Goal: Information Seeking & Learning: Learn about a topic

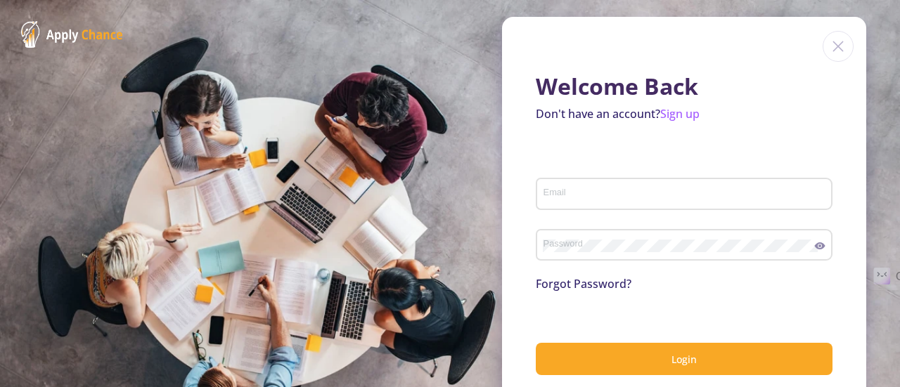
click at [589, 199] on input "Email" at bounding box center [686, 194] width 287 height 13
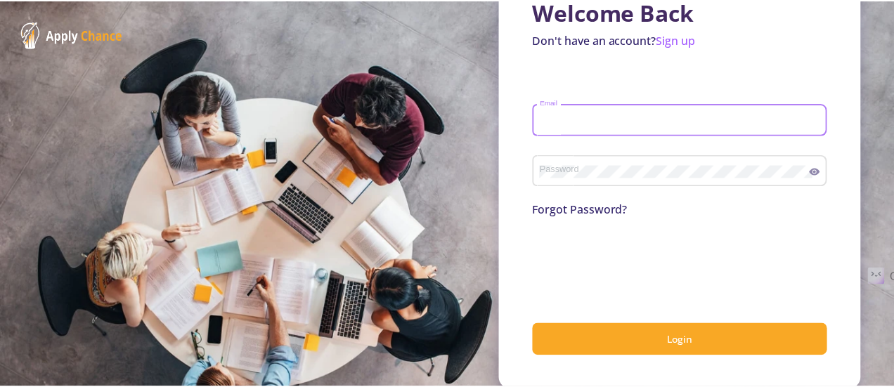
scroll to position [77, 0]
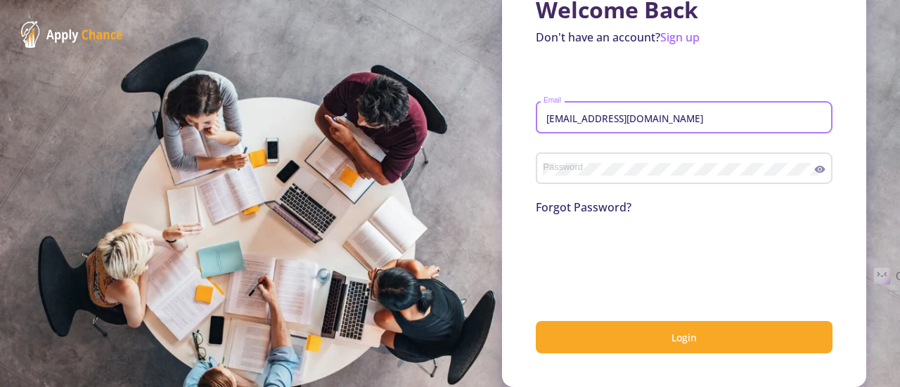
type input "[EMAIL_ADDRESS][DOMAIN_NAME]"
click at [662, 155] on div "Password" at bounding box center [679, 166] width 272 height 37
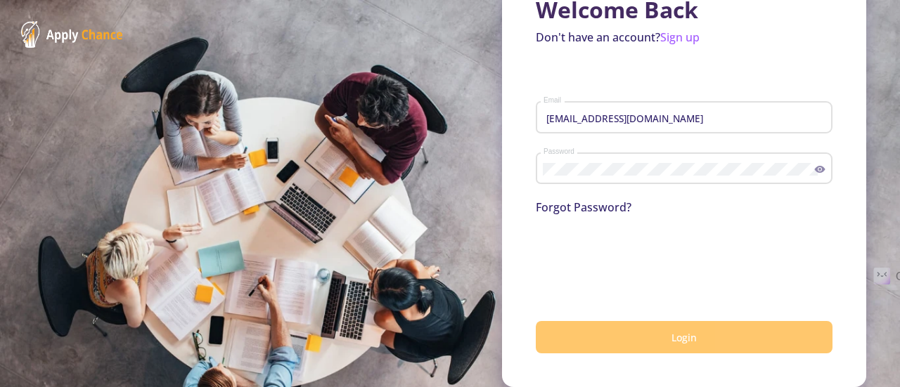
click at [621, 337] on button "Login" at bounding box center [684, 337] width 297 height 33
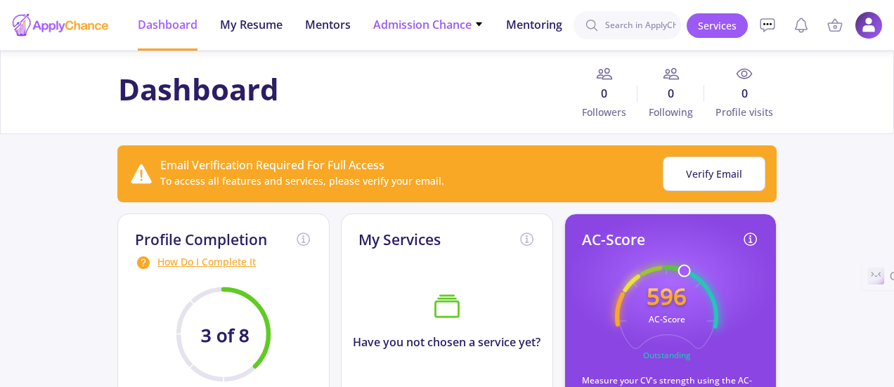
click at [445, 30] on span "Admission Chance" at bounding box center [428, 24] width 110 height 17
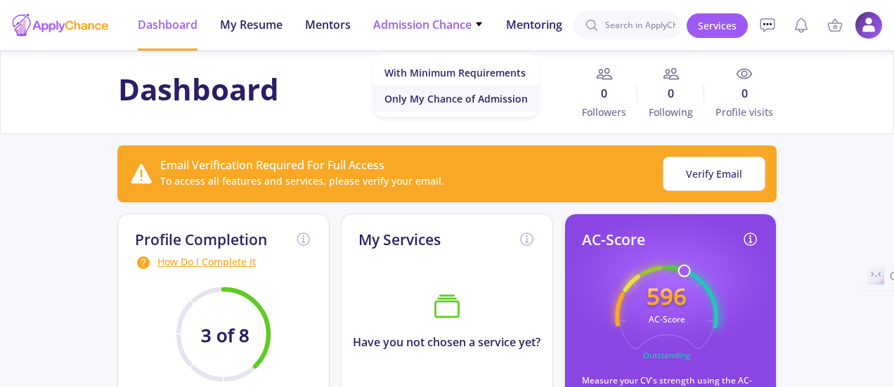
click at [453, 99] on link "Only My Chance of Admission" at bounding box center [456, 99] width 166 height 26
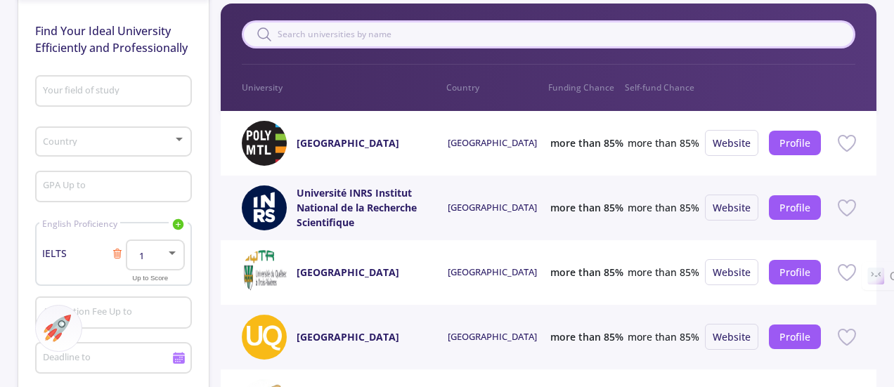
scroll to position [141, 0]
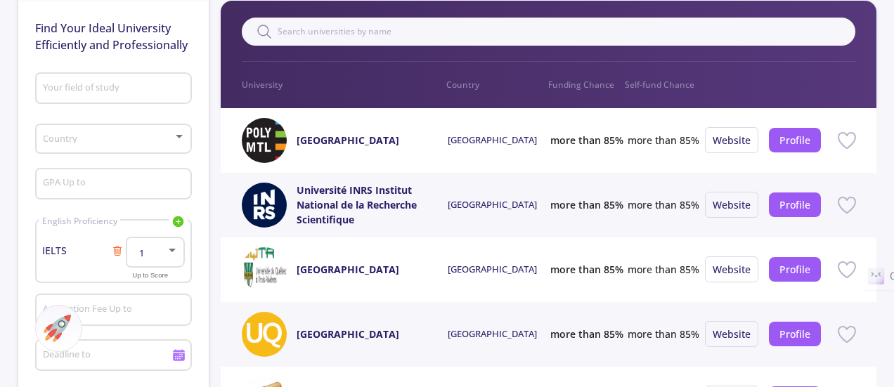
click at [101, 95] on div "Your field of study" at bounding box center [113, 85] width 143 height 37
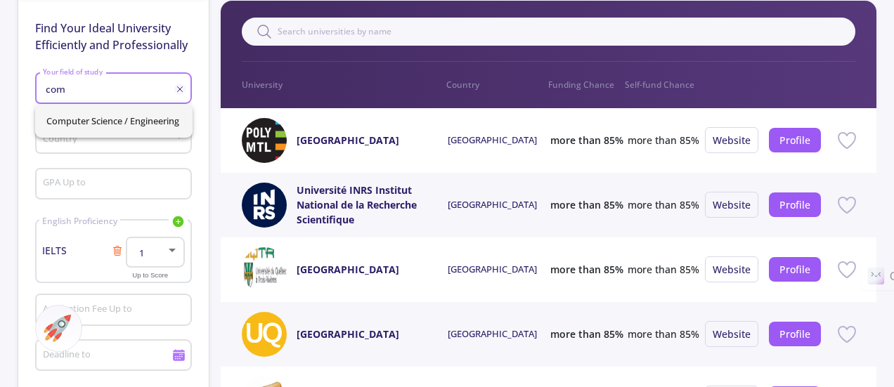
click at [99, 106] on span "Computer Science / Engineering" at bounding box center [113, 121] width 135 height 34
type input "Computer Science / Engineering"
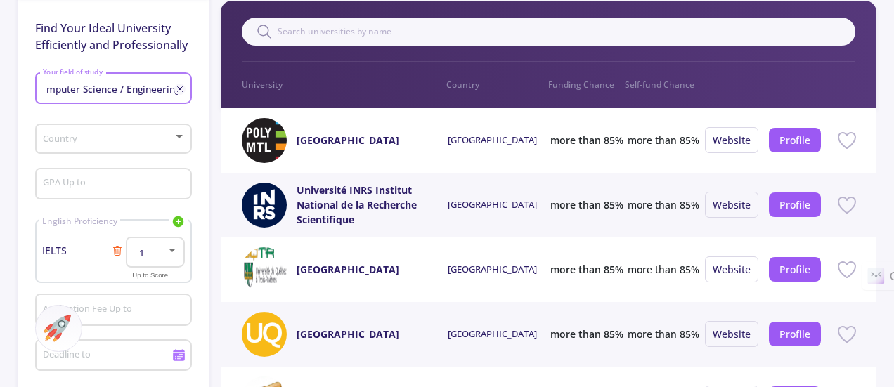
scroll to position [0, 0]
click at [85, 133] on div "Country" at bounding box center [113, 136] width 143 height 35
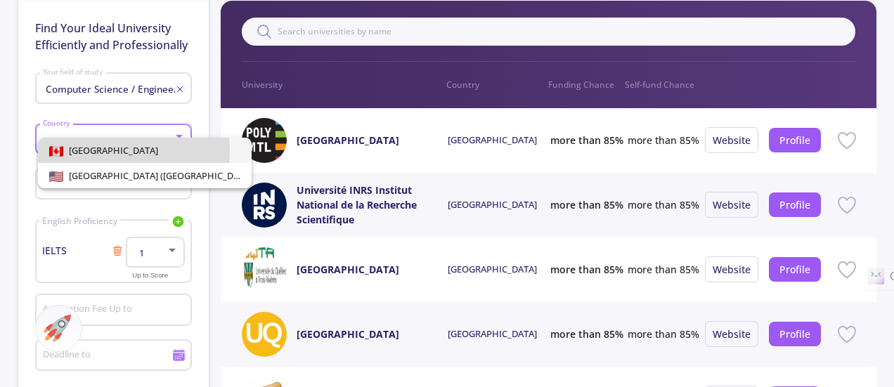
click at [91, 150] on span "[GEOGRAPHIC_DATA]" at bounding box center [110, 150] width 95 height 13
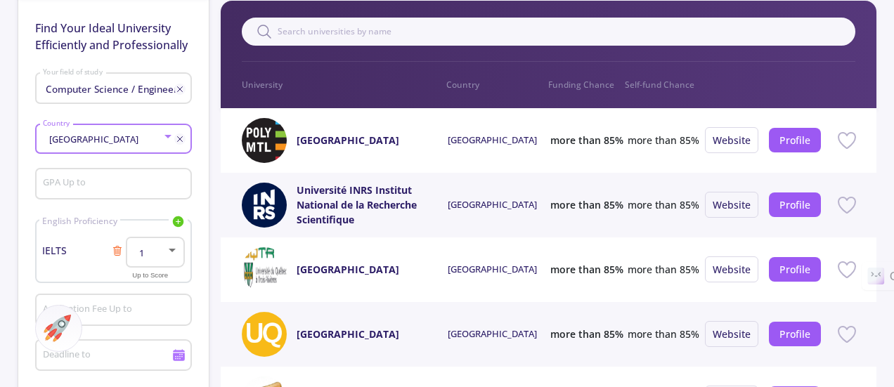
click at [96, 187] on input "GPA Up to" at bounding box center [115, 185] width 147 height 13
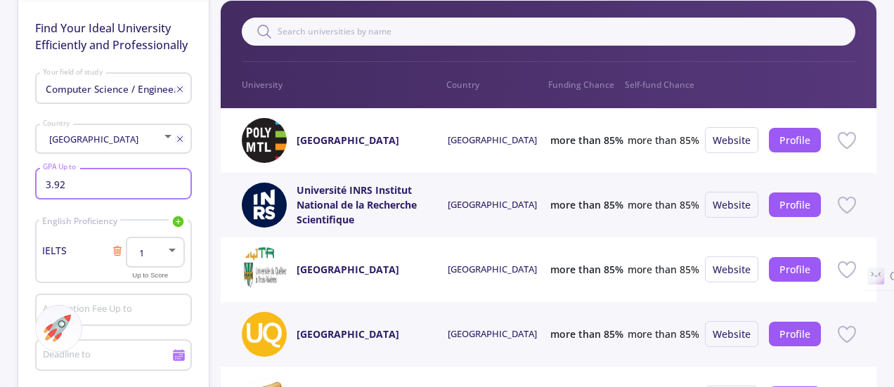
scroll to position [211, 0]
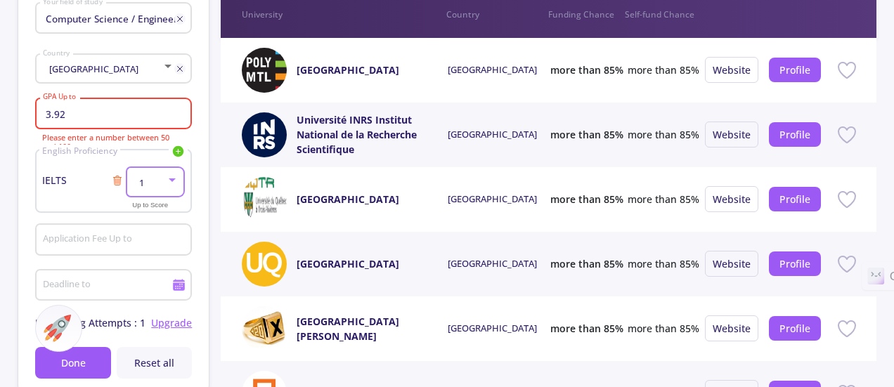
click at [174, 186] on div at bounding box center [172, 179] width 13 height 11
click at [149, 302] on span "8" at bounding box center [156, 298] width 34 height 25
drag, startPoint x: 75, startPoint y: 113, endPoint x: 39, endPoint y: 117, distance: 35.4
click at [39, 117] on div "3.92 GPA Up to" at bounding box center [113, 111] width 157 height 37
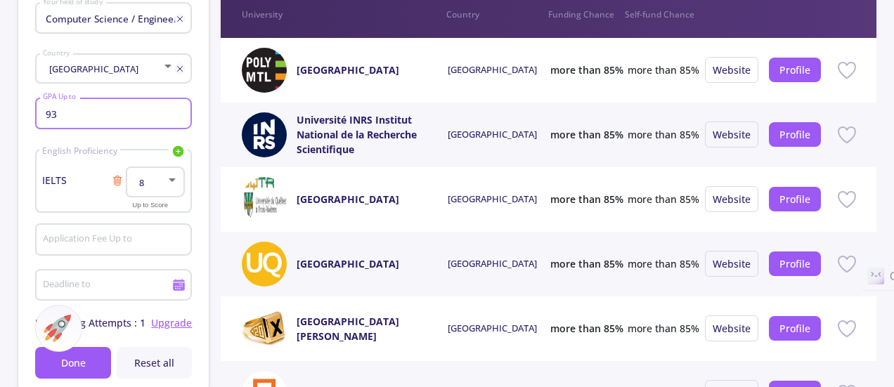
type input "93"
click at [32, 128] on div "Find Your Ideal University Efficiently and Professionally Computer Science / En…" at bounding box center [113, 161] width 190 height 469
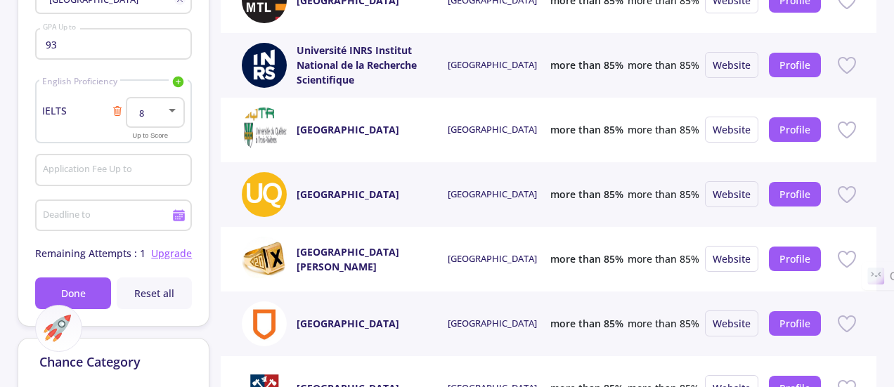
scroll to position [281, 0]
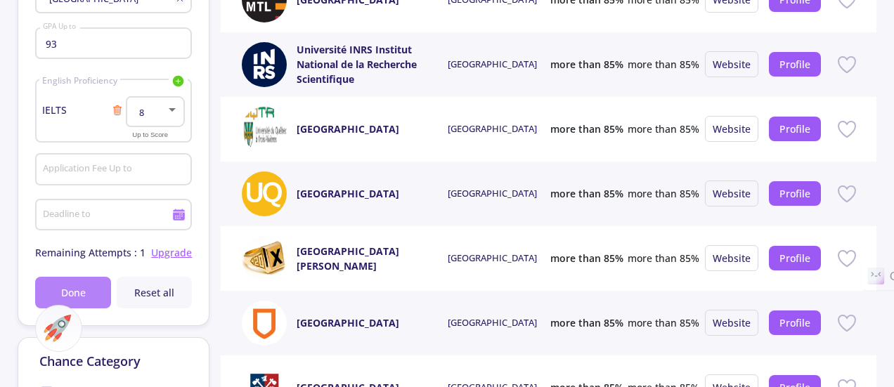
click at [95, 285] on button "Done" at bounding box center [72, 293] width 75 height 32
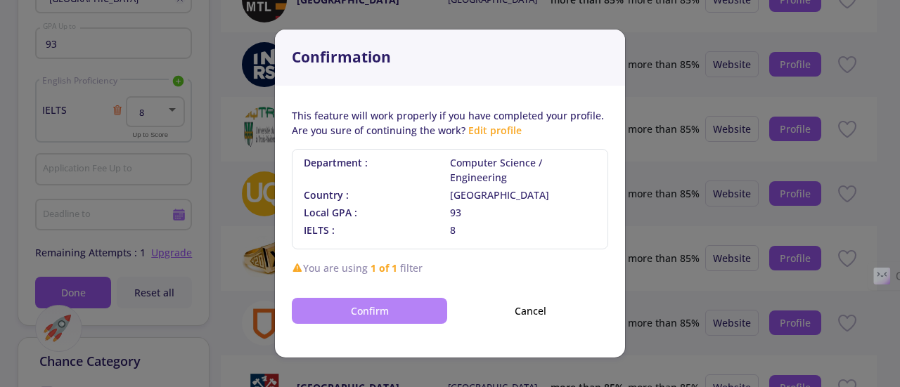
click at [376, 303] on button "Confirm" at bounding box center [369, 311] width 155 height 26
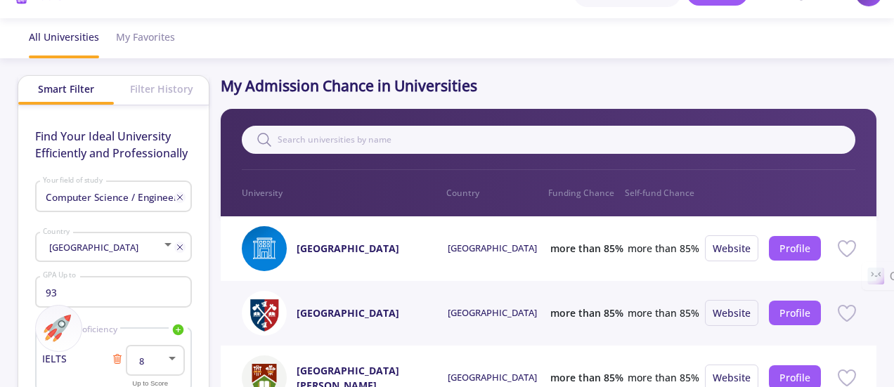
scroll to position [0, 0]
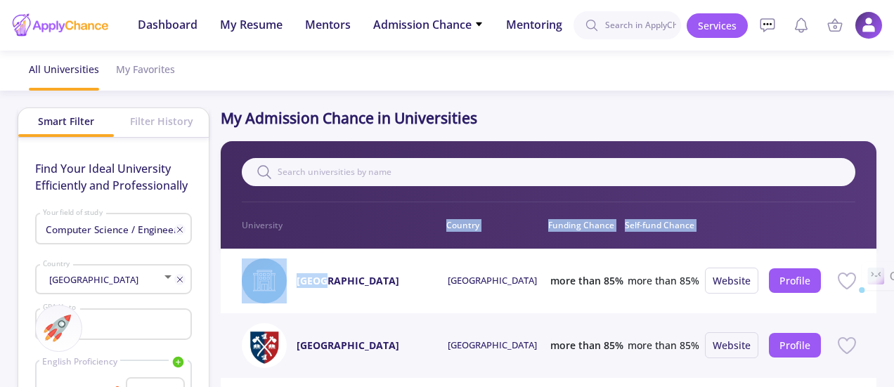
drag, startPoint x: 299, startPoint y: 261, endPoint x: 325, endPoint y: 269, distance: 26.7
click at [338, 212] on div "Filter 0 University Country Funding Chance Self-fund Chance" at bounding box center [548, 195] width 655 height 108
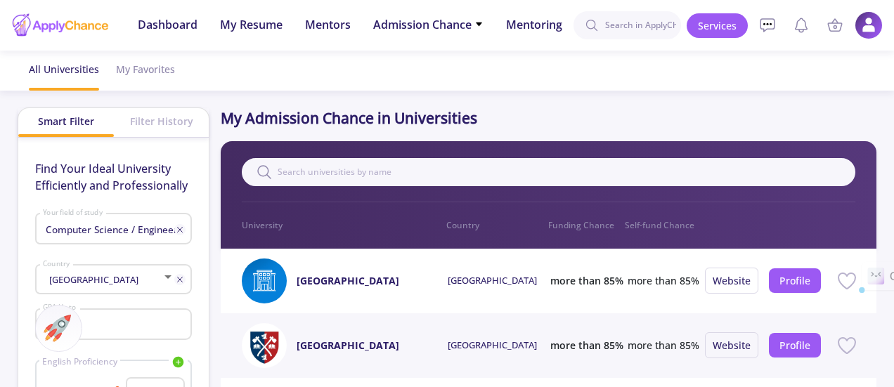
drag, startPoint x: 420, startPoint y: 279, endPoint x: 293, endPoint y: 283, distance: 126.6
click at [293, 283] on div "[GEOGRAPHIC_DATA]" at bounding box center [345, 281] width 206 height 45
copy div "[GEOGRAPHIC_DATA]"
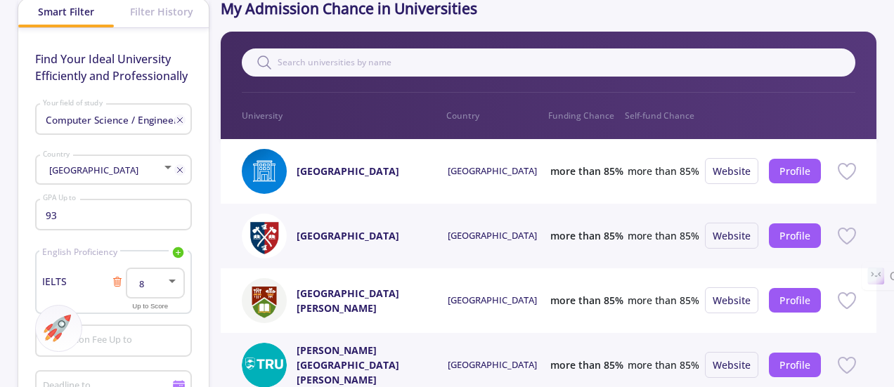
scroll to position [141, 0]
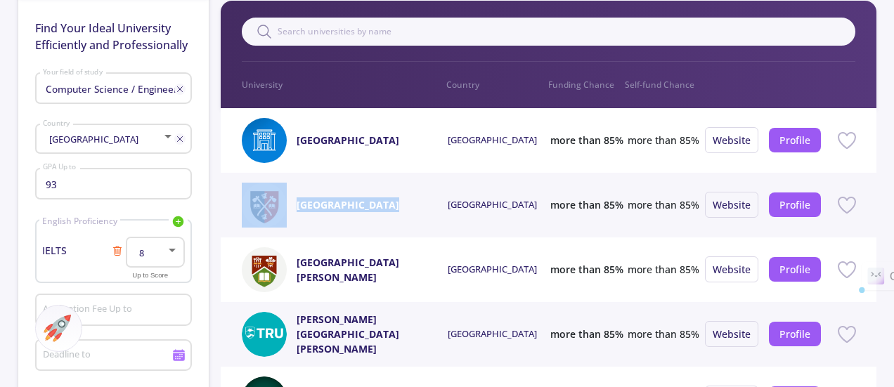
drag, startPoint x: 394, startPoint y: 200, endPoint x: 296, endPoint y: 199, distance: 97.7
click at [296, 199] on div "[GEOGRAPHIC_DATA]" at bounding box center [345, 205] width 206 height 45
copy div "[GEOGRAPHIC_DATA]"
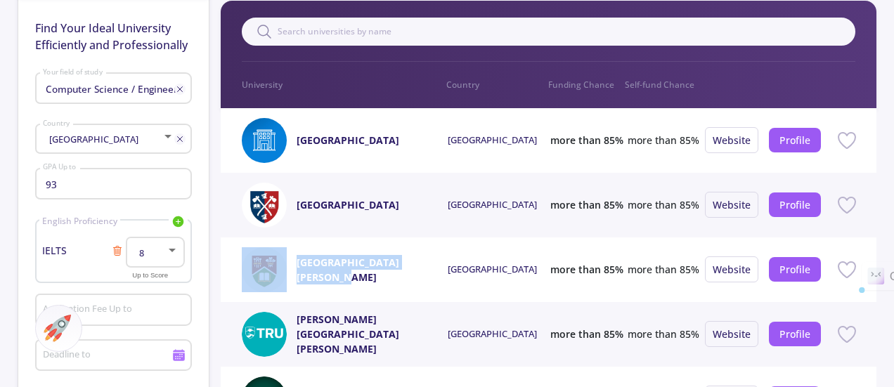
drag, startPoint x: 295, startPoint y: 251, endPoint x: 329, endPoint y: 269, distance: 38.4
click at [329, 269] on div "[GEOGRAPHIC_DATA][PERSON_NAME] [GEOGRAPHIC_DATA] more than 85% more than 85% We…" at bounding box center [548, 270] width 655 height 65
click at [406, 278] on link "[GEOGRAPHIC_DATA][PERSON_NAME]" at bounding box center [364, 270] width 134 height 30
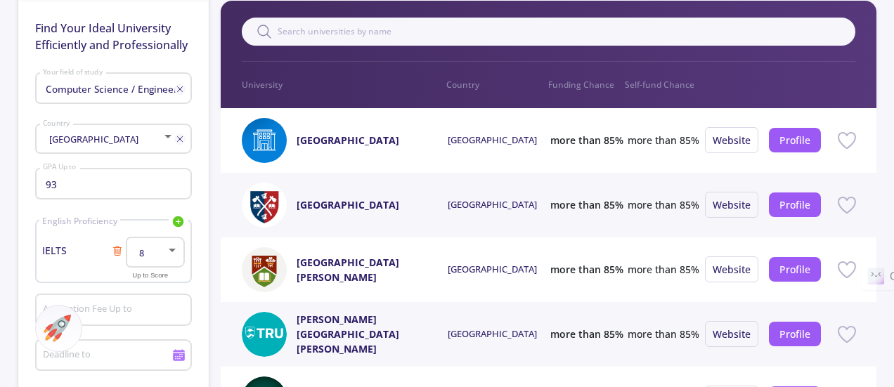
click at [420, 290] on div "[GEOGRAPHIC_DATA][PERSON_NAME]" at bounding box center [372, 269] width 151 height 45
drag, startPoint x: 387, startPoint y: 284, endPoint x: 294, endPoint y: 257, distance: 96.6
click at [294, 257] on div "[GEOGRAPHIC_DATA][PERSON_NAME]" at bounding box center [345, 269] width 206 height 45
copy div "[GEOGRAPHIC_DATA][PERSON_NAME]"
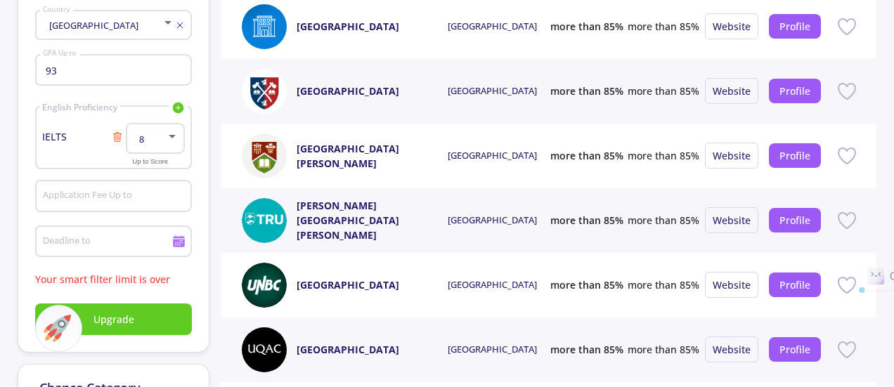
scroll to position [281, 0]
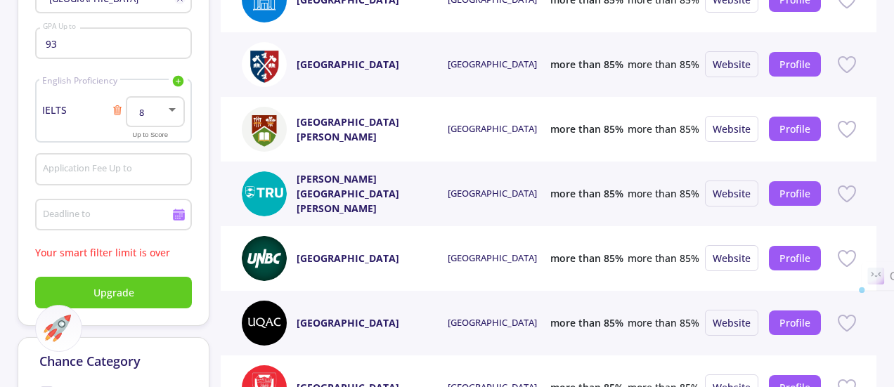
click at [423, 190] on link "[PERSON_NAME][GEOGRAPHIC_DATA][PERSON_NAME]" at bounding box center [364, 194] width 134 height 44
drag, startPoint x: 361, startPoint y: 210, endPoint x: 298, endPoint y: 179, distance: 70.7
click at [298, 179] on div "[PERSON_NAME][GEOGRAPHIC_DATA][PERSON_NAME]" at bounding box center [372, 194] width 151 height 45
copy link "[PERSON_NAME][GEOGRAPHIC_DATA][PERSON_NAME]"
click at [399, 266] on link "[GEOGRAPHIC_DATA]" at bounding box center [348, 258] width 103 height 15
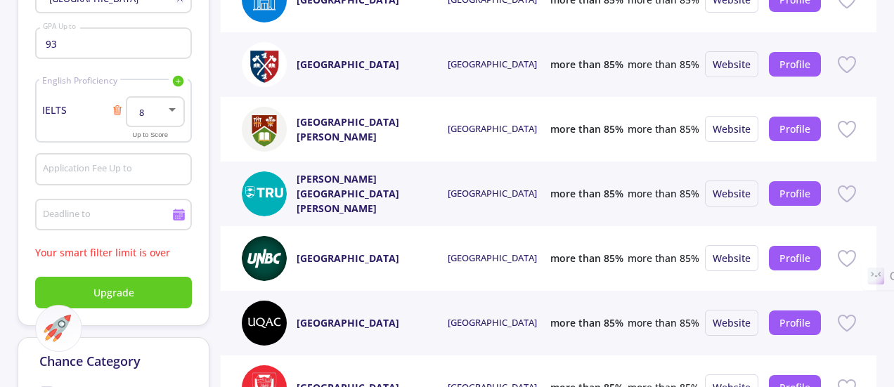
drag, startPoint x: 392, startPoint y: 296, endPoint x: 343, endPoint y: 260, distance: 60.9
drag, startPoint x: 286, startPoint y: 235, endPoint x: 339, endPoint y: 261, distance: 58.5
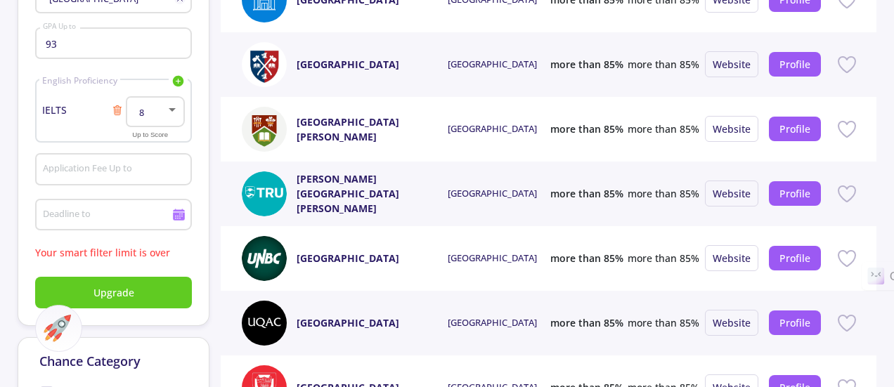
click at [339, 261] on div "[GEOGRAPHIC_DATA]" at bounding box center [345, 258] width 206 height 45
drag, startPoint x: 406, startPoint y: 276, endPoint x: 296, endPoint y: 254, distance: 111.8
click at [296, 254] on div "[GEOGRAPHIC_DATA]" at bounding box center [345, 258] width 206 height 45
copy div "[GEOGRAPHIC_DATA]"
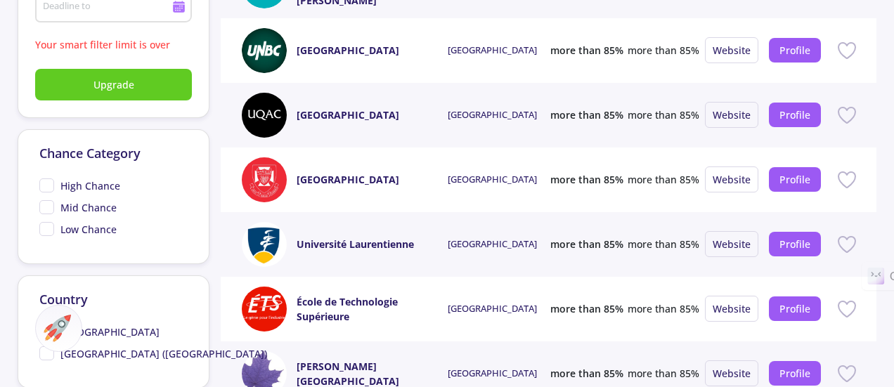
scroll to position [492, 0]
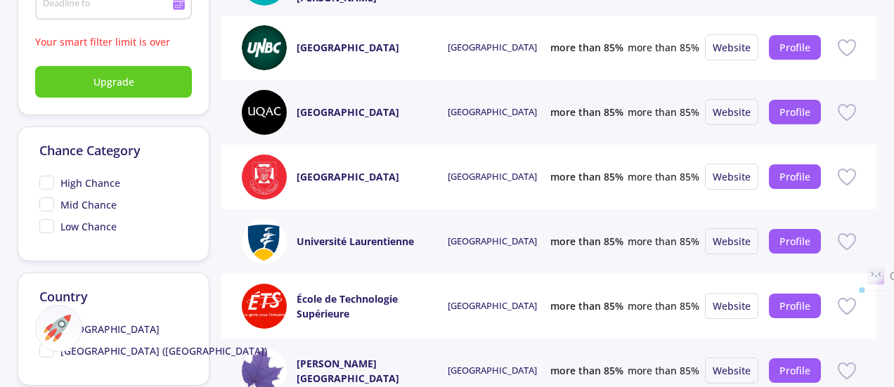
drag, startPoint x: 413, startPoint y: 181, endPoint x: 296, endPoint y: 167, distance: 117.5
click at [296, 167] on div "[GEOGRAPHIC_DATA]" at bounding box center [345, 177] width 206 height 45
copy div "[GEOGRAPHIC_DATA]"
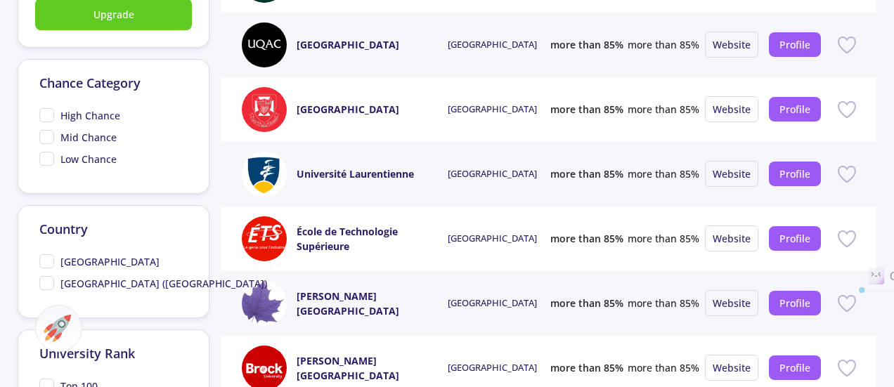
scroll to position [633, 0]
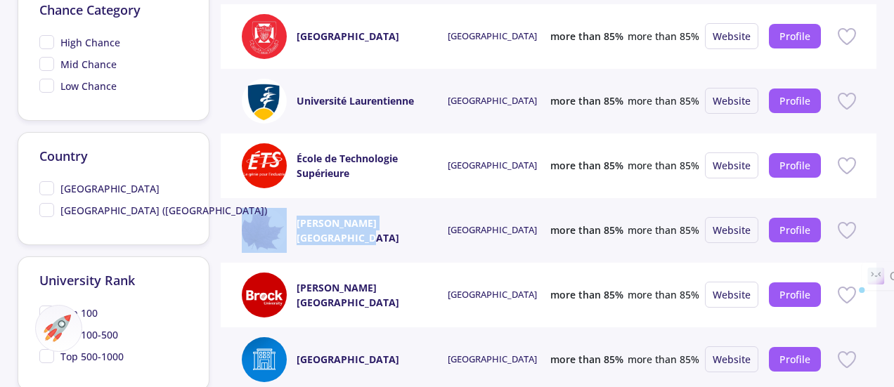
drag, startPoint x: 431, startPoint y: 226, endPoint x: 287, endPoint y: 231, distance: 144.2
click at [287, 231] on div "[PERSON_NAME][GEOGRAPHIC_DATA]" at bounding box center [345, 230] width 206 height 45
copy div "[PERSON_NAME][GEOGRAPHIC_DATA]"
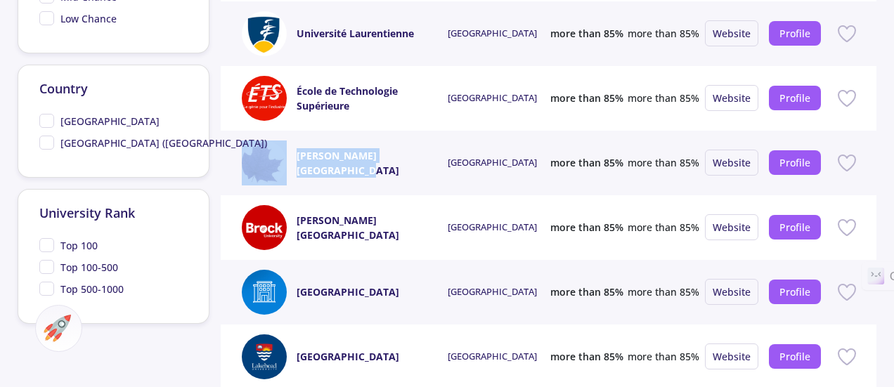
scroll to position [703, 0]
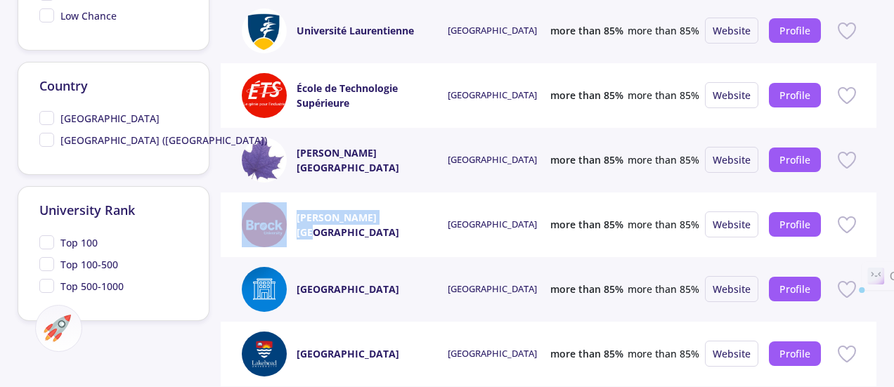
drag, startPoint x: 394, startPoint y: 234, endPoint x: 295, endPoint y: 220, distance: 100.1
click at [295, 220] on div "[PERSON_NAME][GEOGRAPHIC_DATA]" at bounding box center [345, 224] width 206 height 45
copy div "[PERSON_NAME][GEOGRAPHIC_DATA]"
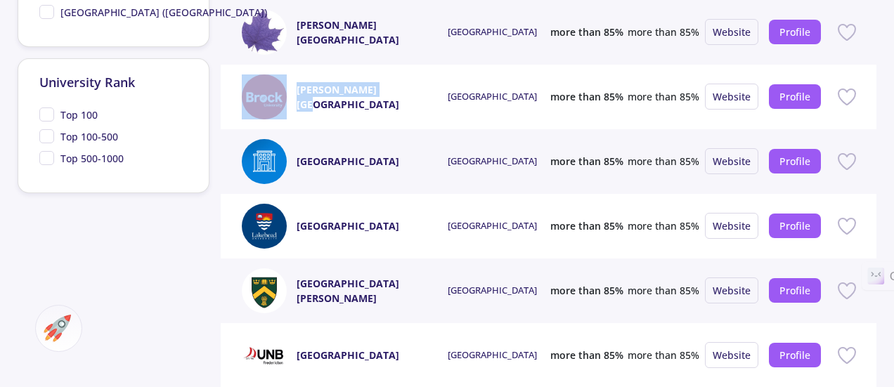
scroll to position [844, 0]
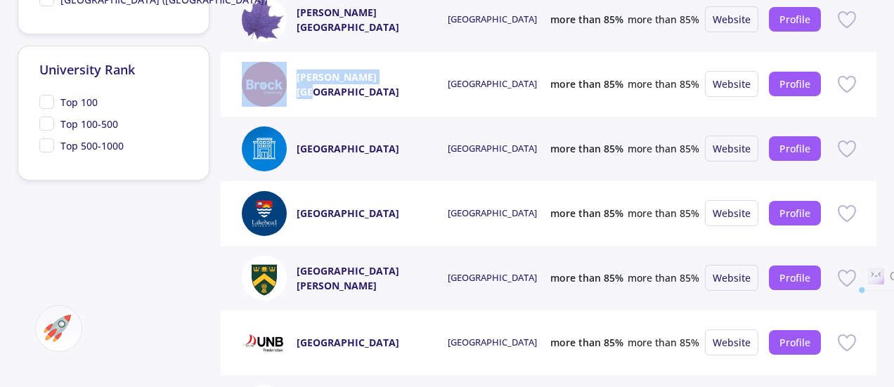
drag, startPoint x: 413, startPoint y: 216, endPoint x: 284, endPoint y: 202, distance: 130.2
click at [284, 202] on div "[GEOGRAPHIC_DATA]" at bounding box center [345, 213] width 206 height 45
copy div "[GEOGRAPHIC_DATA]"
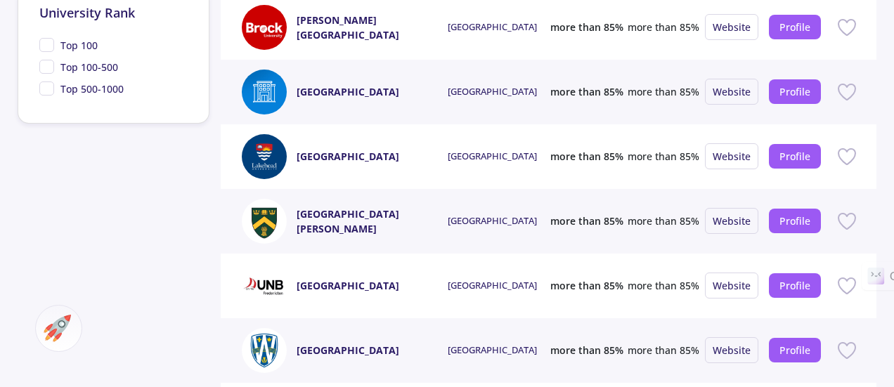
scroll to position [914, 0]
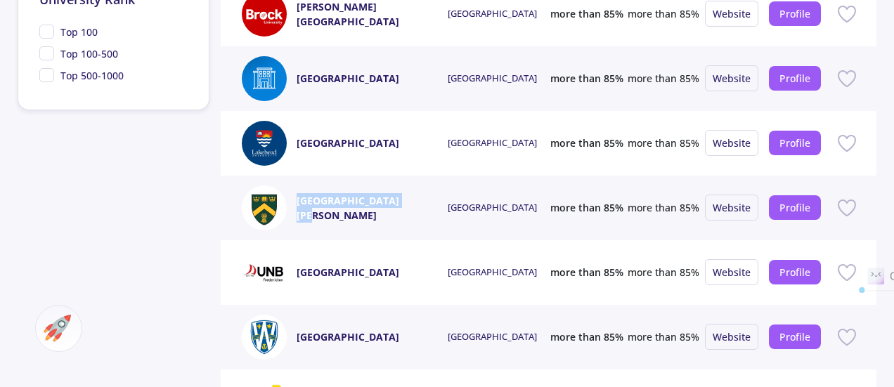
drag, startPoint x: 299, startPoint y: 195, endPoint x: 408, endPoint y: 211, distance: 110.1
click at [408, 211] on div "[GEOGRAPHIC_DATA][PERSON_NAME]" at bounding box center [372, 208] width 151 height 45
copy link "[GEOGRAPHIC_DATA][PERSON_NAME]"
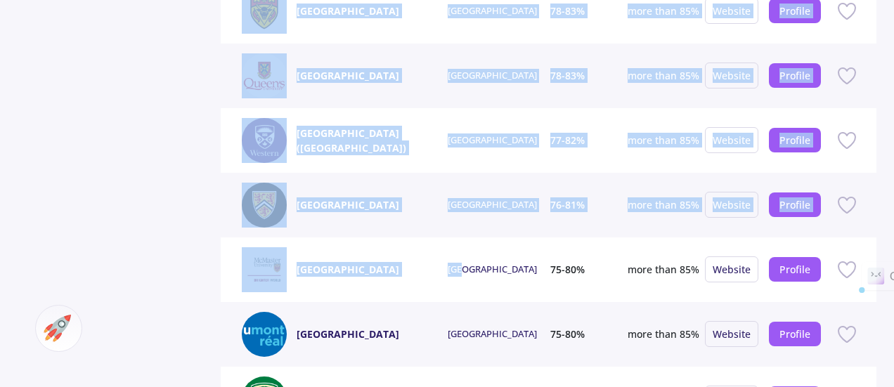
scroll to position [2237, 0]
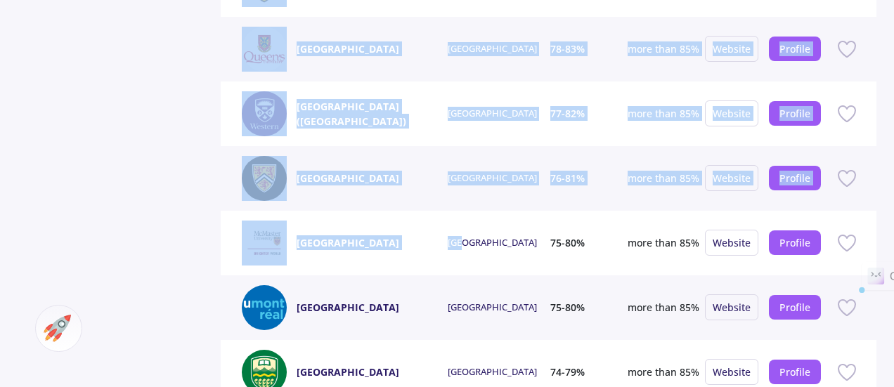
drag, startPoint x: 301, startPoint y: 117, endPoint x: 463, endPoint y: 269, distance: 222.3
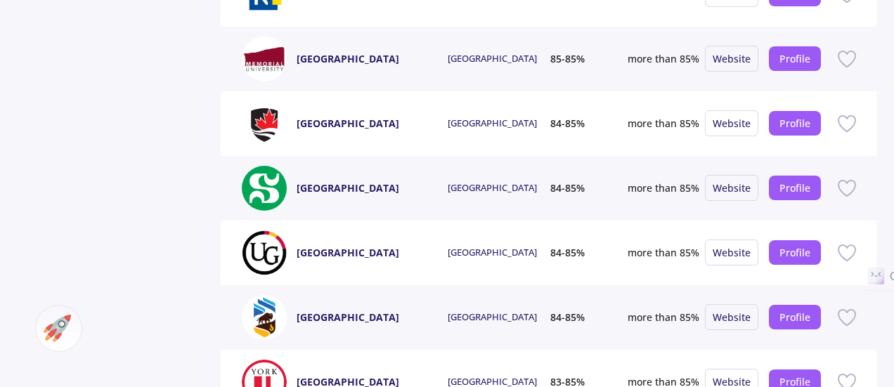
scroll to position [1476, 0]
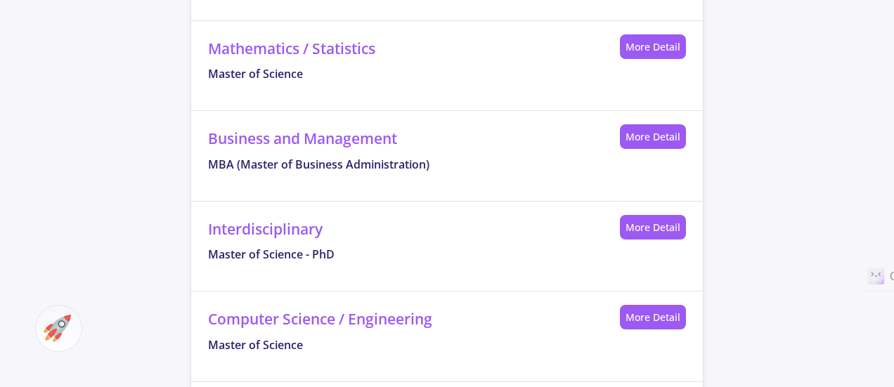
scroll to position [1059, 0]
